Goal: Find specific page/section: Find specific page/section

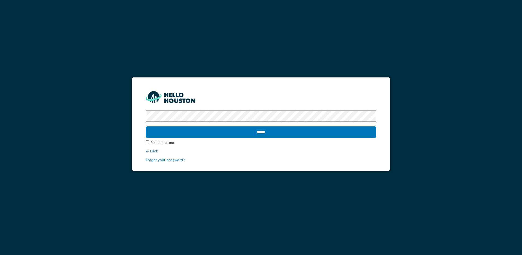
click at [241, 132] on input "******" at bounding box center [261, 131] width 230 height 11
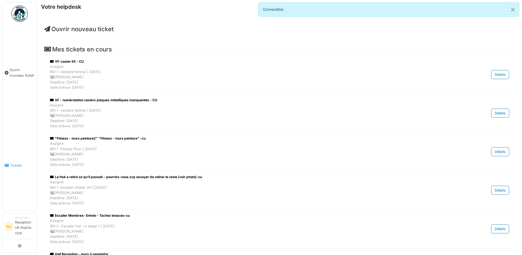
click at [16, 148] on link "Tickets" at bounding box center [19, 165] width 34 height 90
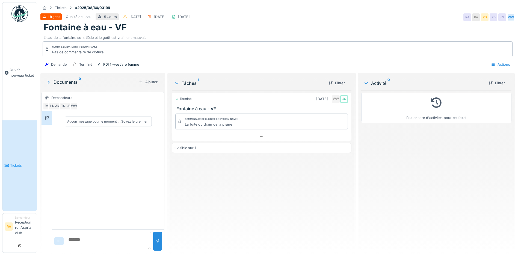
click at [188, 124] on div "La fuite du drain de la pisine" at bounding box center [211, 124] width 53 height 5
click at [204, 143] on div "1 visible sur 1" at bounding box center [262, 148] width 180 height 10
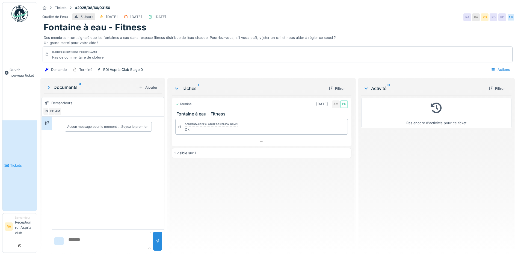
click at [192, 113] on h3 "Fontaine à eau - Fitness" at bounding box center [263, 113] width 173 height 5
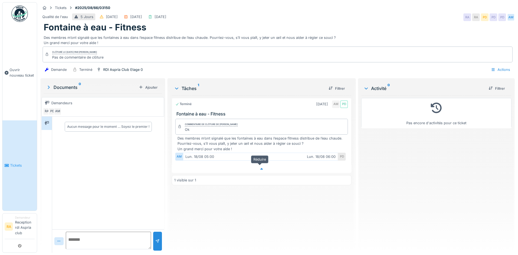
click at [261, 168] on icon at bounding box center [262, 169] width 3 height 2
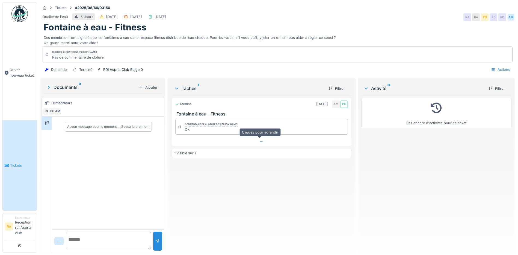
click at [258, 138] on div at bounding box center [262, 142] width 180 height 8
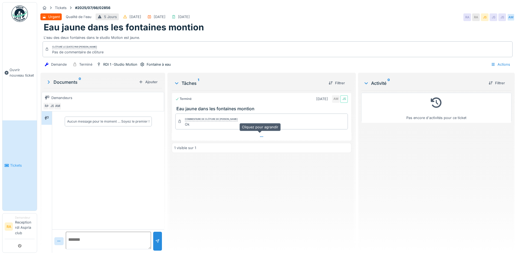
click at [256, 135] on div at bounding box center [262, 137] width 180 height 8
